Goal: Ask a question

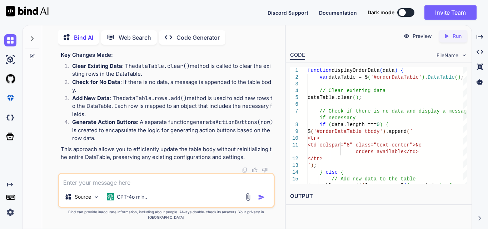
scroll to position [53080, 0]
click at [123, 185] on textarea at bounding box center [166, 180] width 215 height 13
paste textarea "function displayOrderData(data) { var dataTable = $('#orderDataTable').DataTabl…"
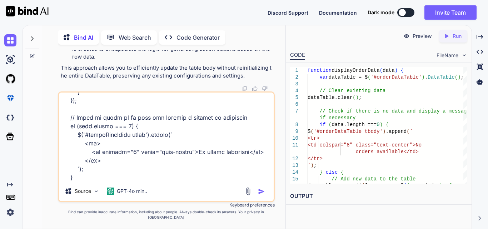
paste textarea "{ data: null, // No data source, we will generate this render: function (data, …"
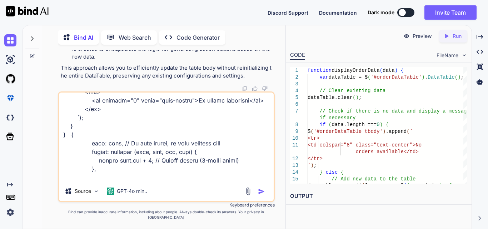
scroll to position [1595, 0]
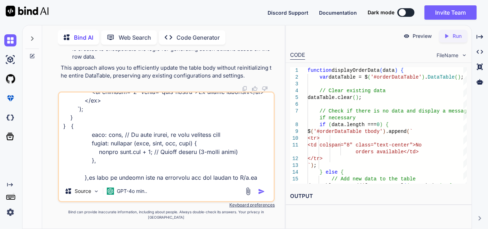
type textarea "function displayOrderData(data) { var dataTable = $('#orderDataTable').DataTabl…"
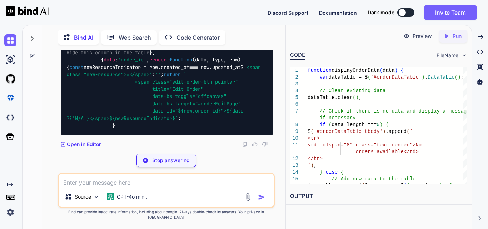
scroll to position [53887, 0]
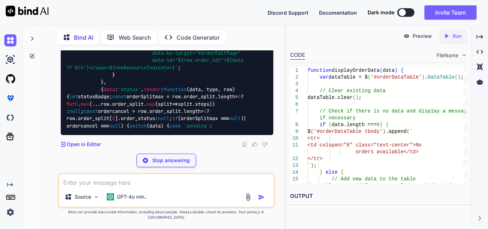
drag, startPoint x: 113, startPoint y: 88, endPoint x: 156, endPoint y: 90, distance: 42.9
click at [156, 90] on code "function displayOrderData ( data ) { var dataTable = $( '#orderDataTable' ). Da…" at bounding box center [164, 34] width 197 height 189
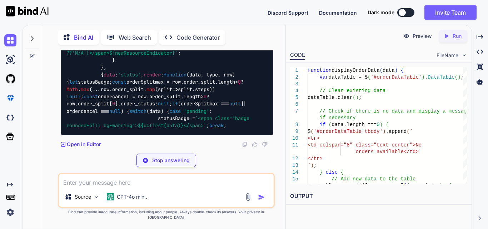
copy code "visible : false"
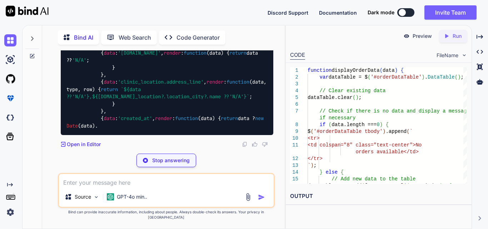
scroll to position [53994, 0]
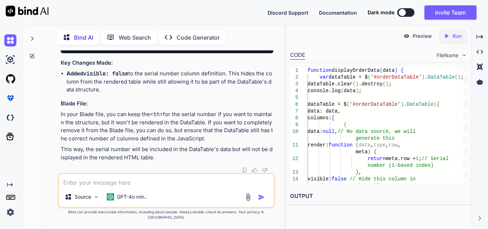
click at [139, 187] on textarea at bounding box center [166, 180] width 215 height 13
paste textarea "function displayOrderData(data) { var dataTable = $('#orderDataTable').DataTabl…"
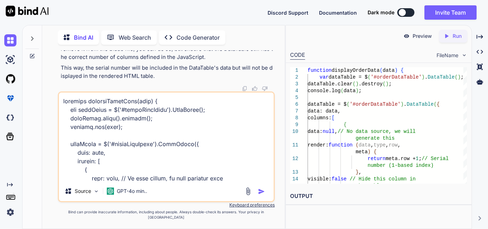
scroll to position [1535, 0]
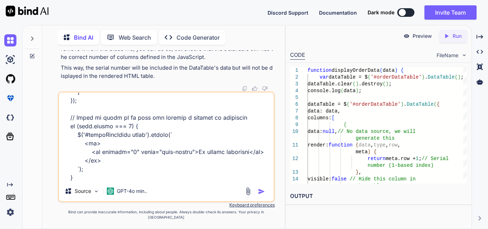
type textarea "function displayOrderData(data) { var dataTable = $('#orderDataTable').DataTabl…"
click at [109, 170] on textarea at bounding box center [166, 137] width 215 height 89
click at [96, 180] on textarea at bounding box center [166, 137] width 215 height 89
